Goal: Find contact information: Find contact information

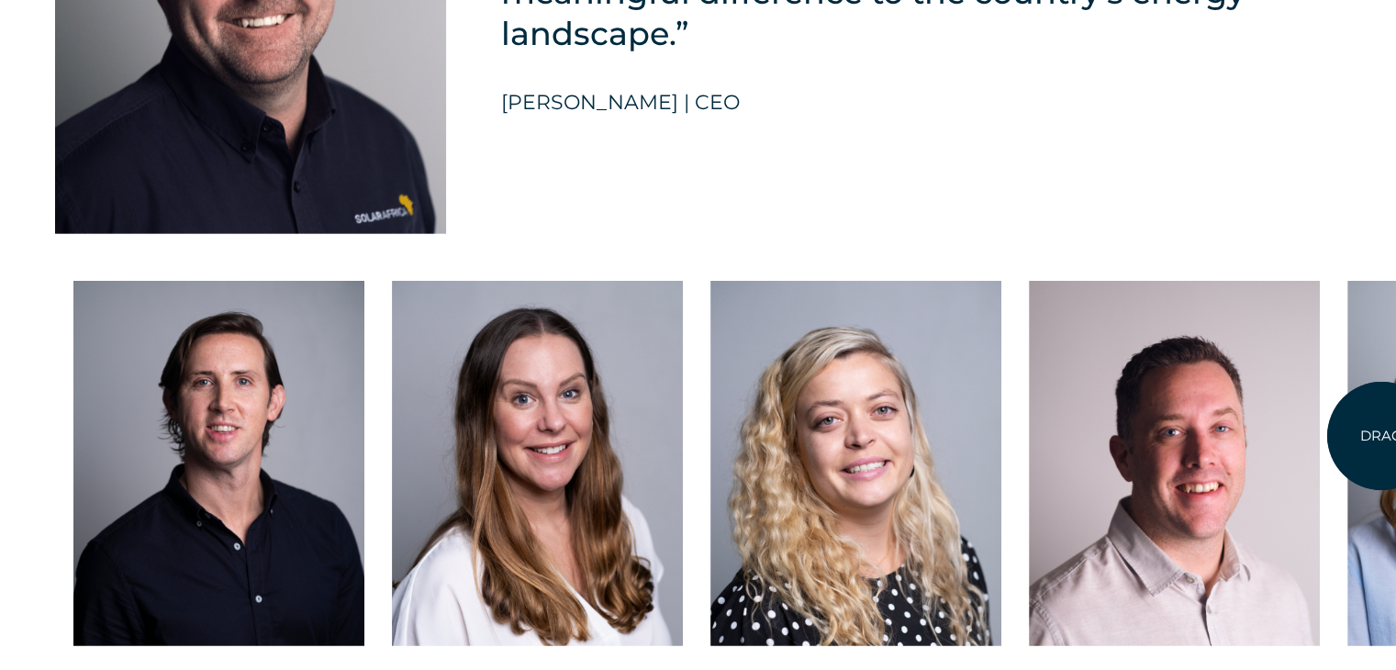
scroll to position [4606, 0]
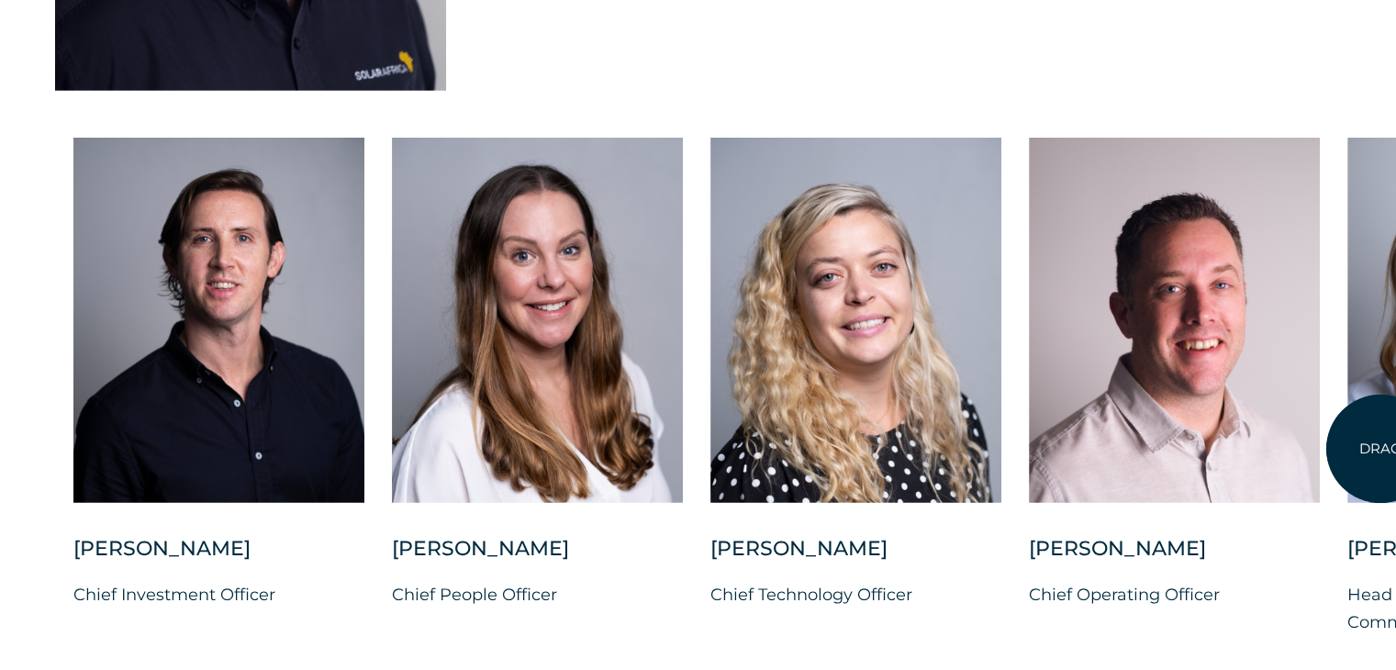
drag, startPoint x: 1405, startPoint y: 47, endPoint x: 1381, endPoint y: 449, distance: 402.8
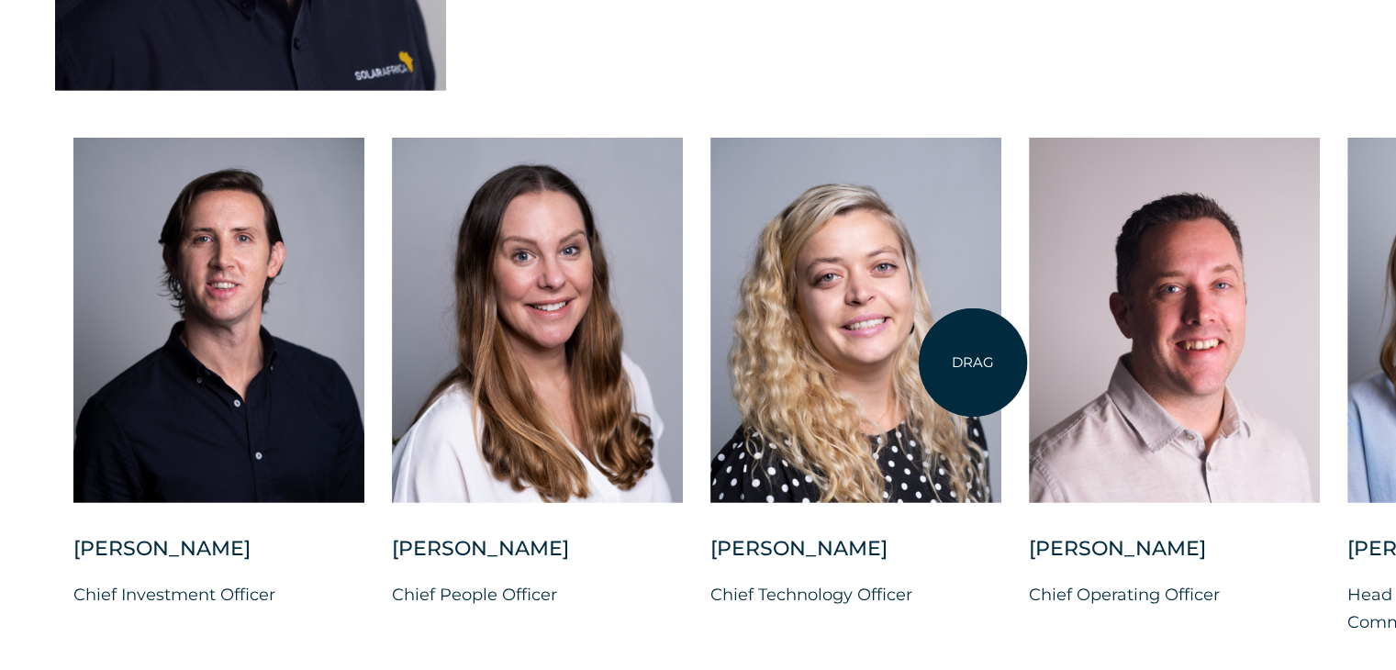
drag, startPoint x: 1326, startPoint y: 346, endPoint x: 1073, endPoint y: 358, distance: 253.6
click at [971, 360] on div "[PERSON_NAME] Chief Investment Officer [PERSON_NAME] Chief People Officer [PERS…" at bounding box center [1347, 402] width 2695 height 528
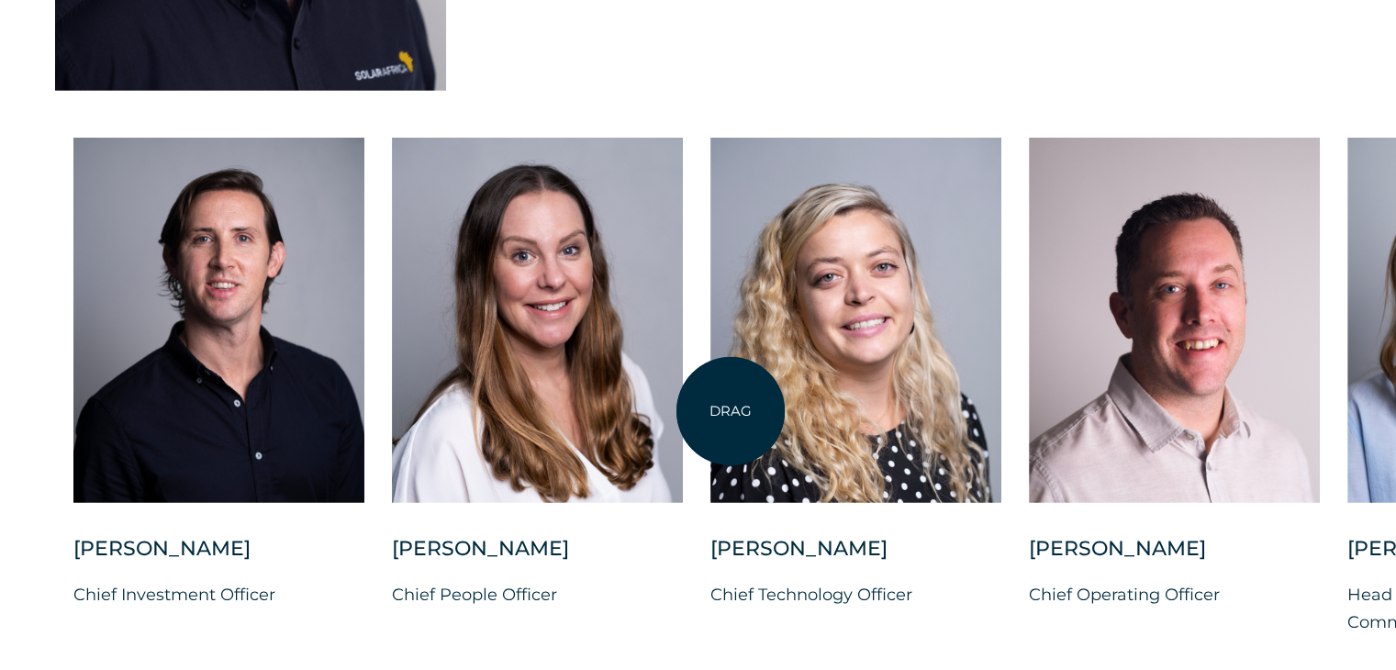
drag, startPoint x: 1142, startPoint y: 361, endPoint x: 927, endPoint y: 487, distance: 249.4
click at [726, 413] on div "[PERSON_NAME] Chief Investment Officer [PERSON_NAME] Chief People Officer [PERS…" at bounding box center [1347, 402] width 2695 height 528
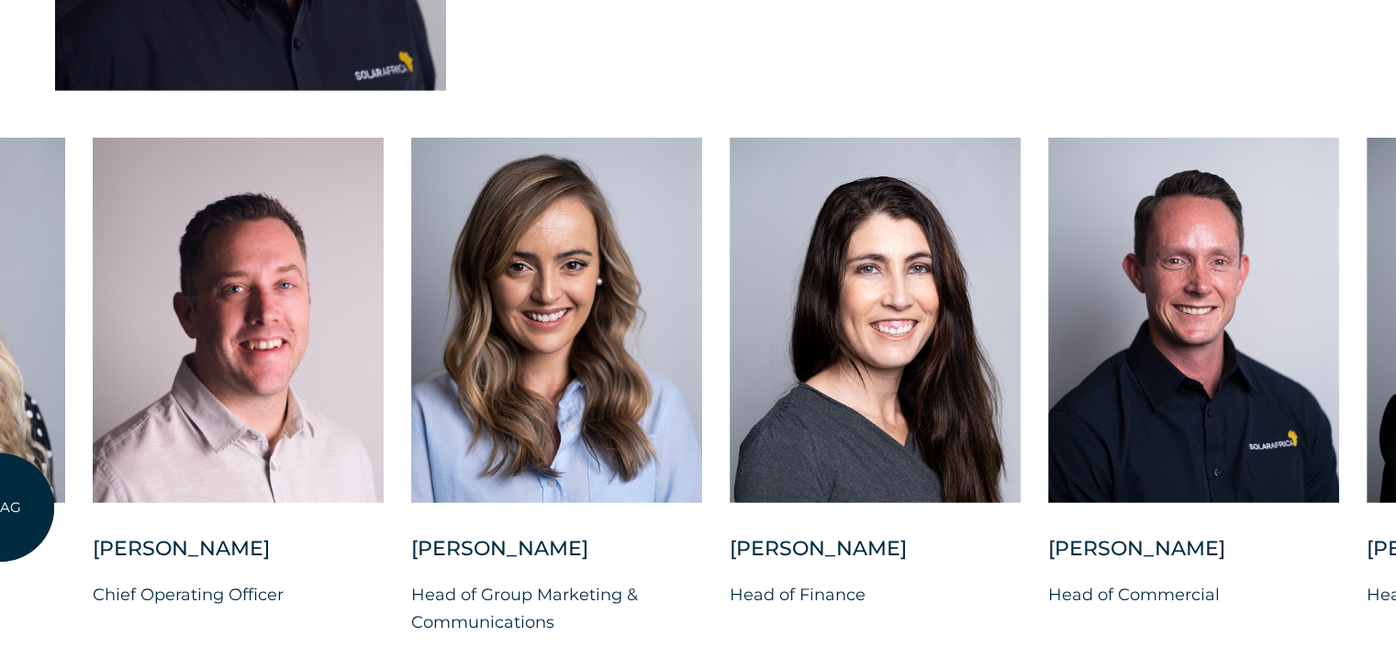
drag, startPoint x: 830, startPoint y: 495, endPoint x: 104, endPoint y: 439, distance: 728.2
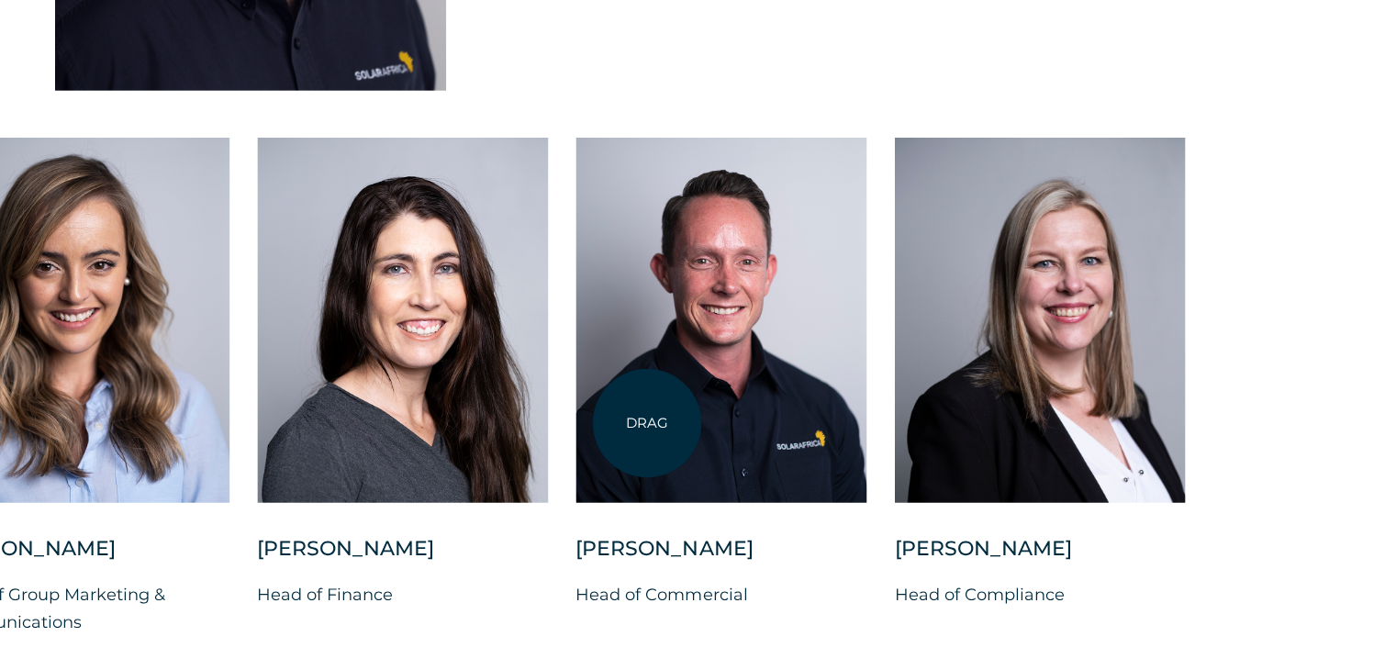
drag, startPoint x: 1320, startPoint y: 327, endPoint x: 643, endPoint y: 419, distance: 683.7
click at [647, 423] on div at bounding box center [721, 320] width 291 height 365
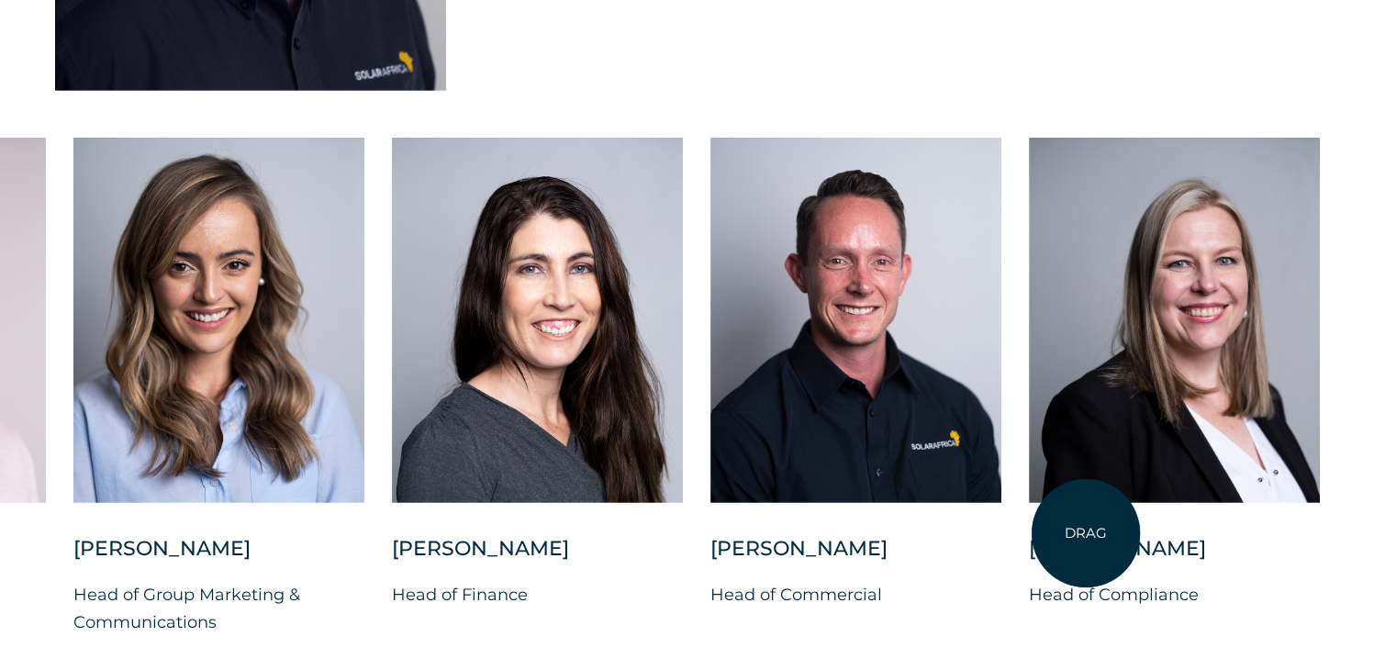
click at [1087, 535] on div "[PERSON_NAME]" at bounding box center [1174, 558] width 291 height 46
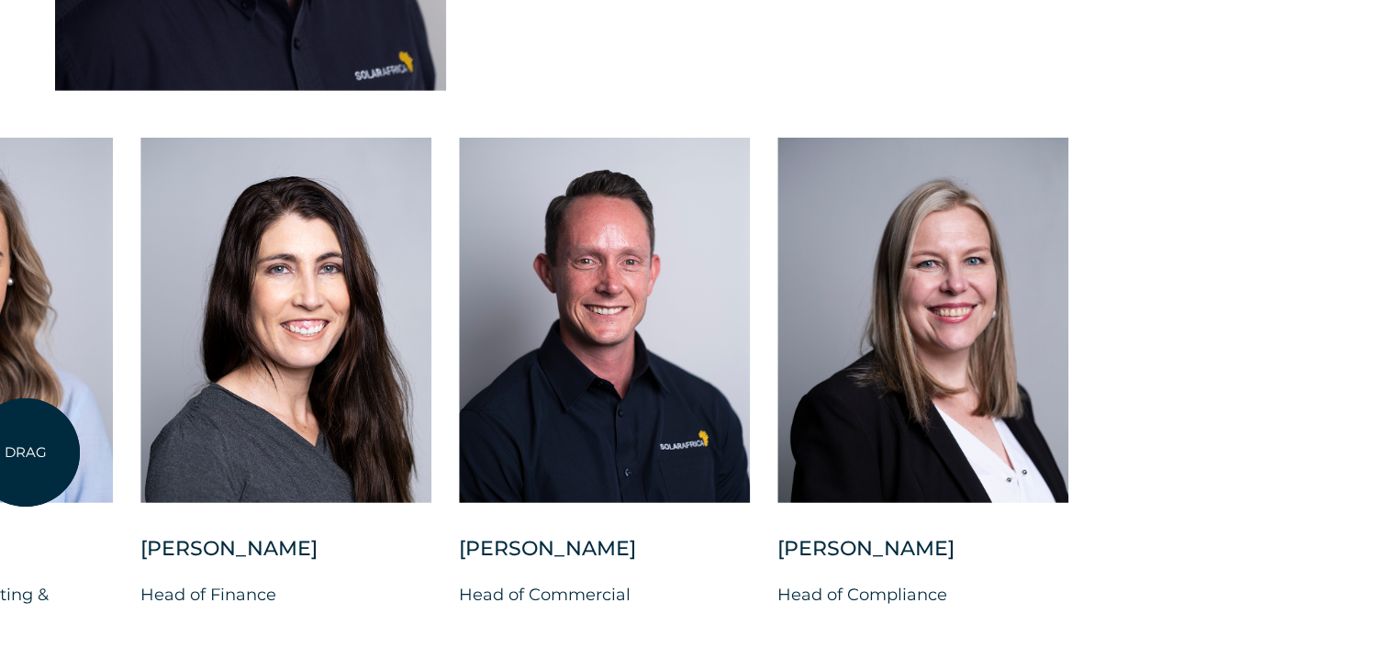
drag, startPoint x: 1199, startPoint y: 415, endPoint x: 26, endPoint y: 453, distance: 1173.7
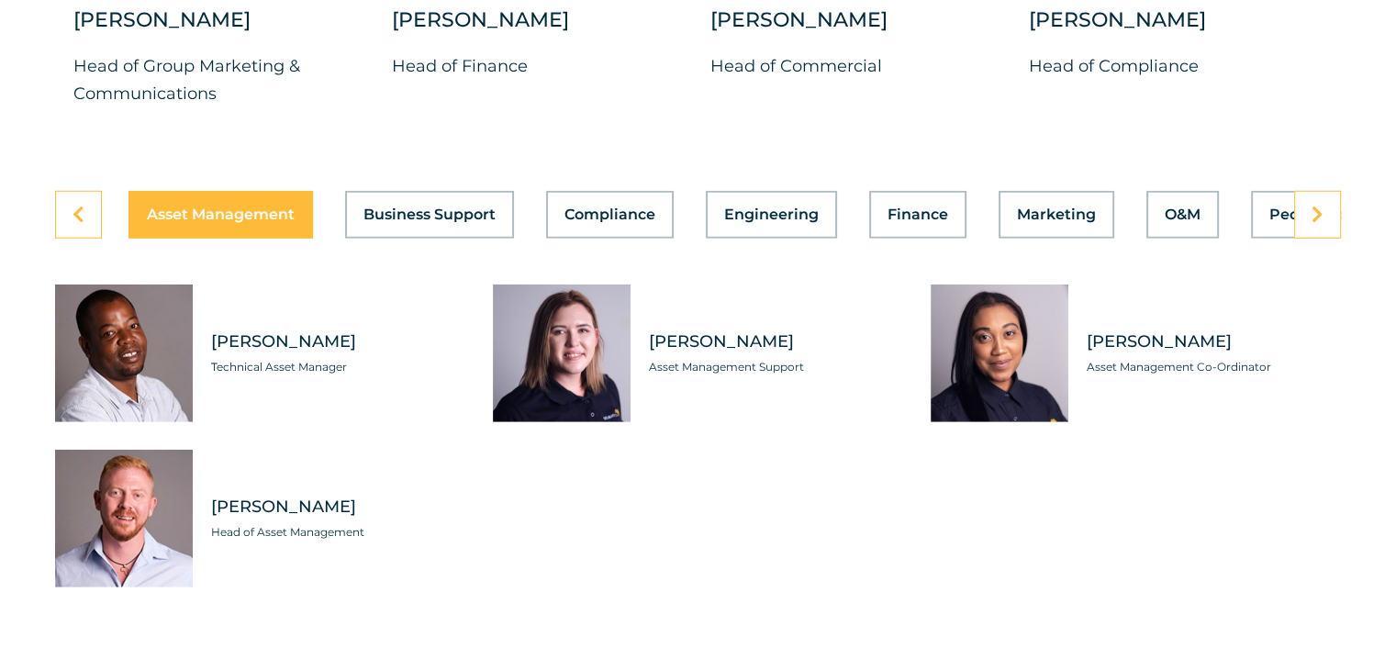
scroll to position [5160, 0]
